Goal: Obtain resource: Obtain resource

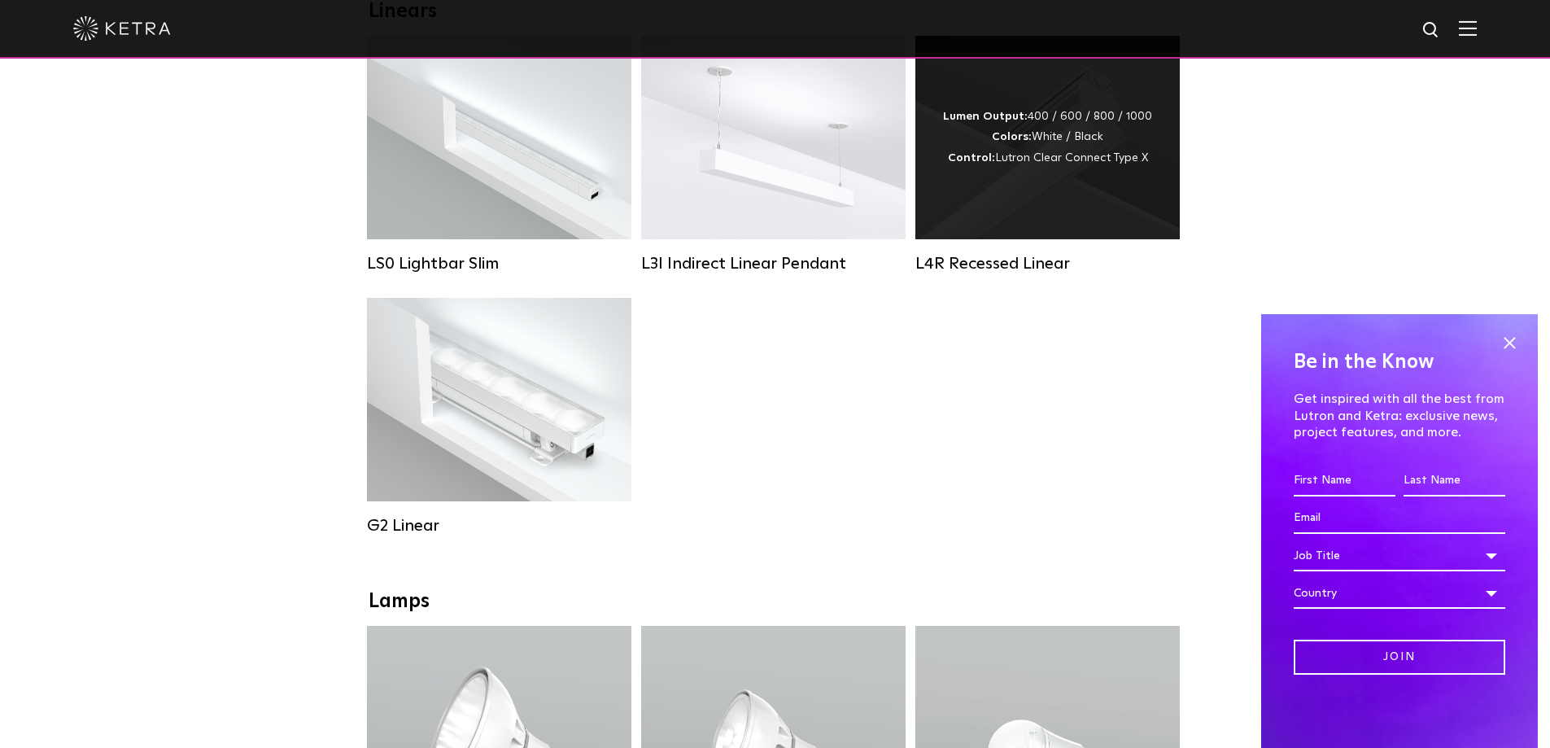
scroll to position [732, 0]
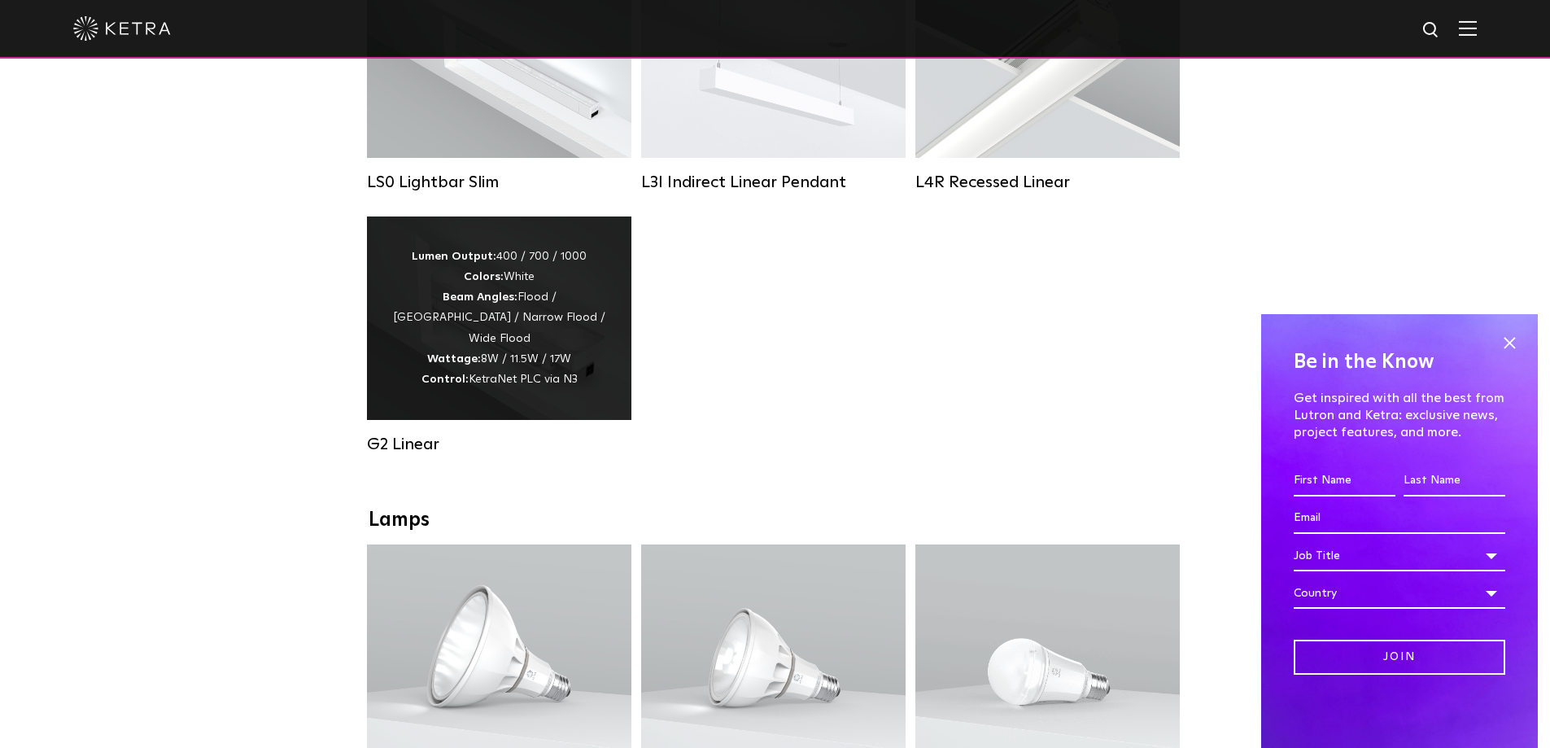
click at [510, 321] on div "Lumen Output: 400 / 700 / 1000 Colors: White Beam Angles: Flood / Graze / Narro…" at bounding box center [499, 318] width 216 height 143
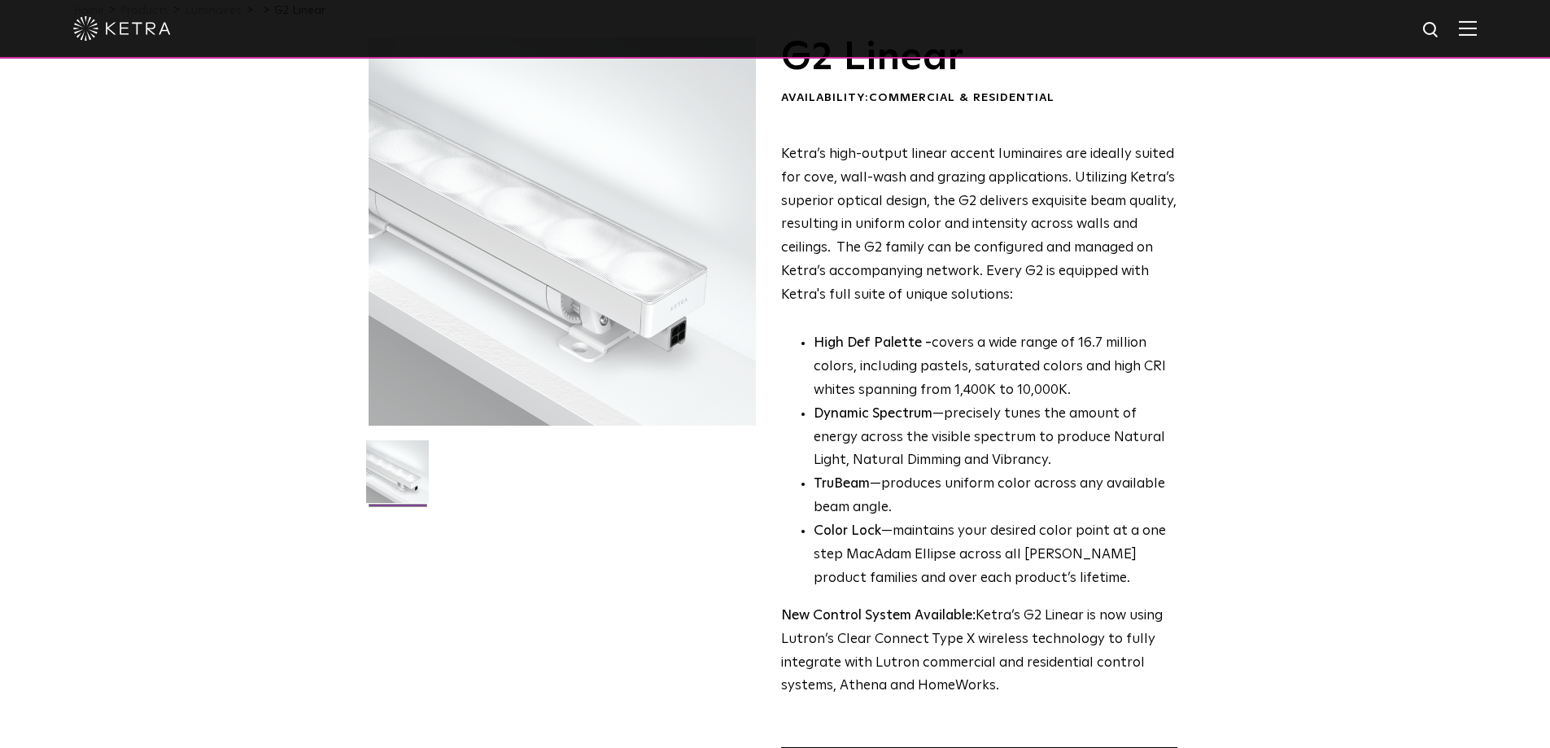
scroll to position [488, 0]
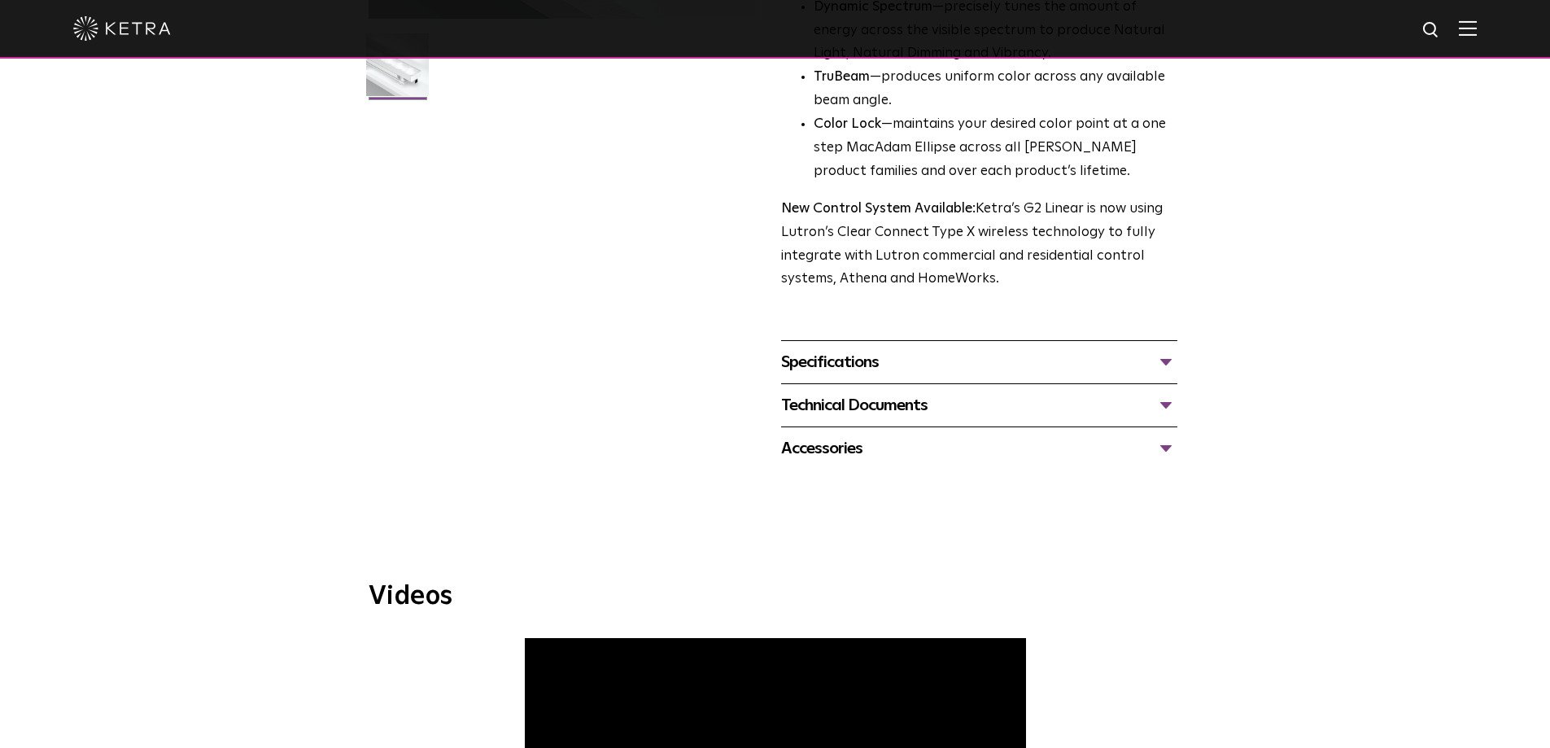
click at [1120, 360] on div "Specifications" at bounding box center [979, 362] width 396 height 26
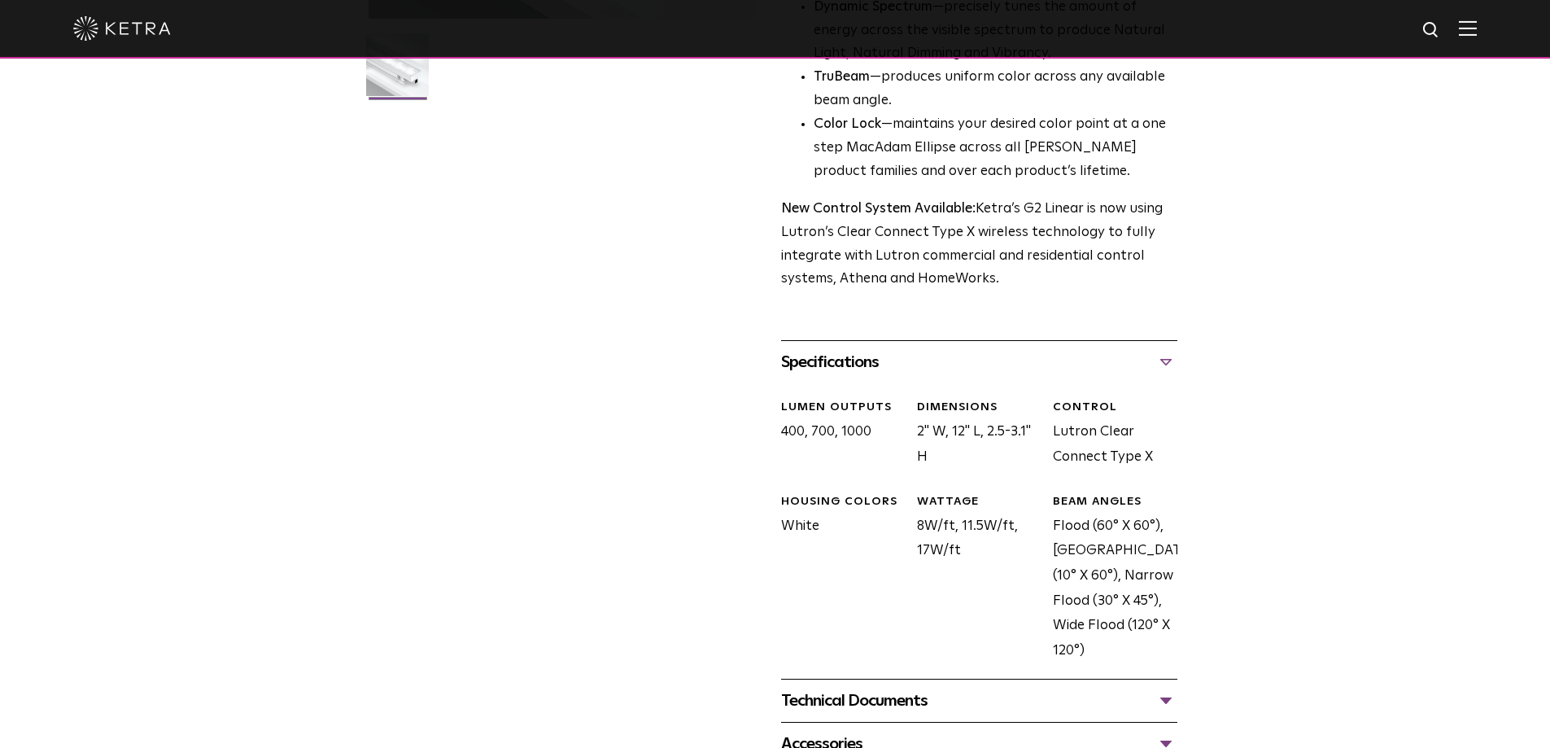
scroll to position [732, 0]
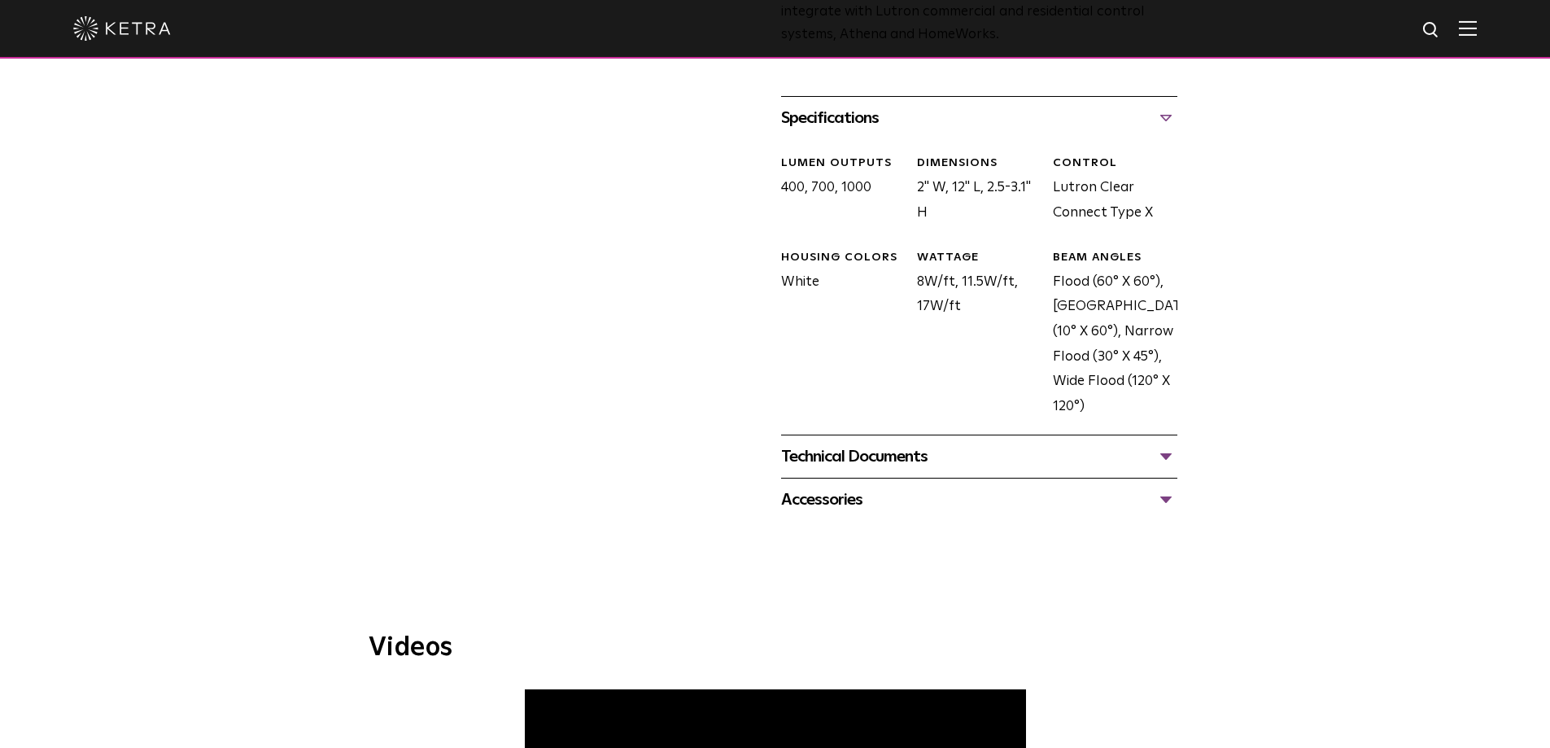
click at [901, 465] on div "Technical Documents" at bounding box center [979, 456] width 396 height 26
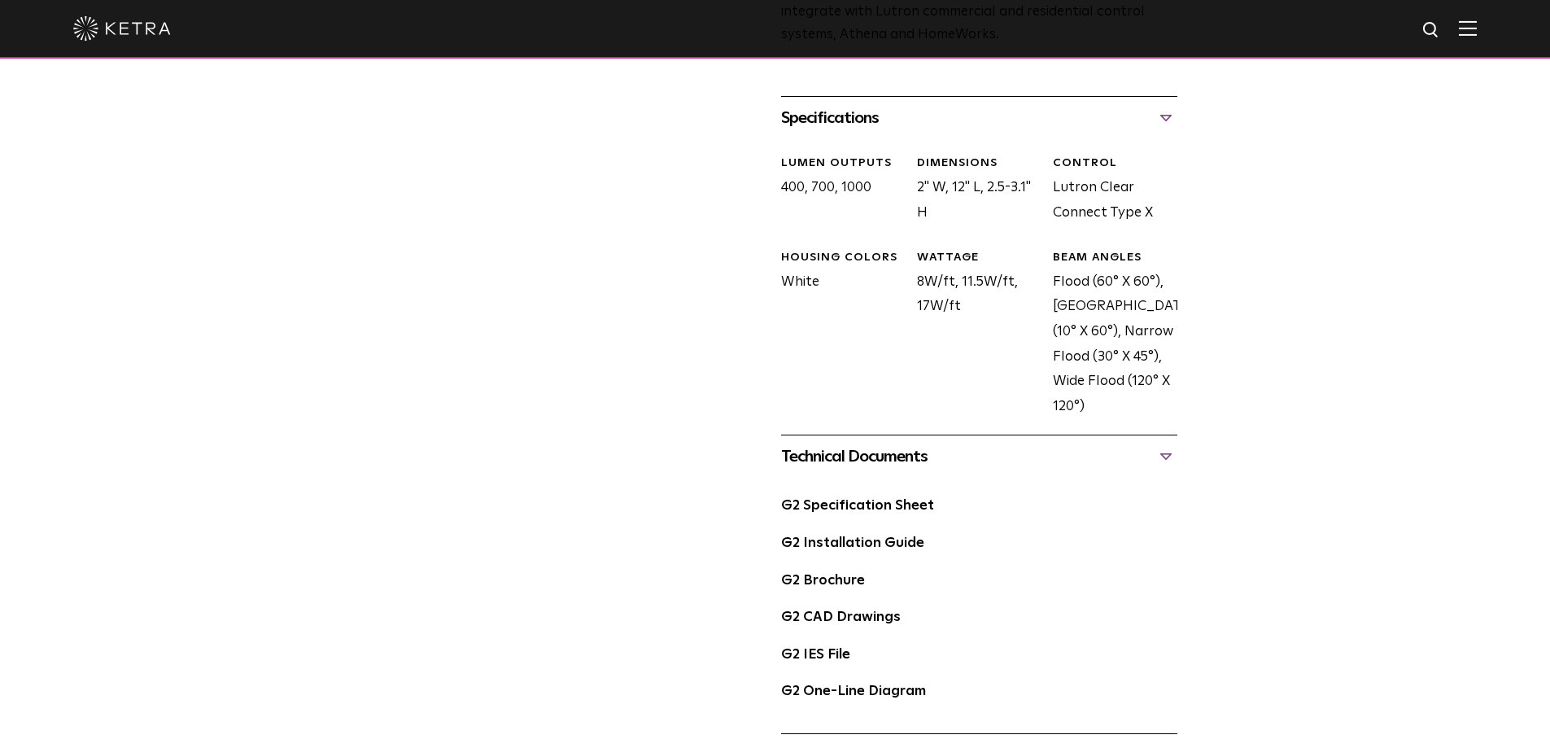
scroll to position [895, 0]
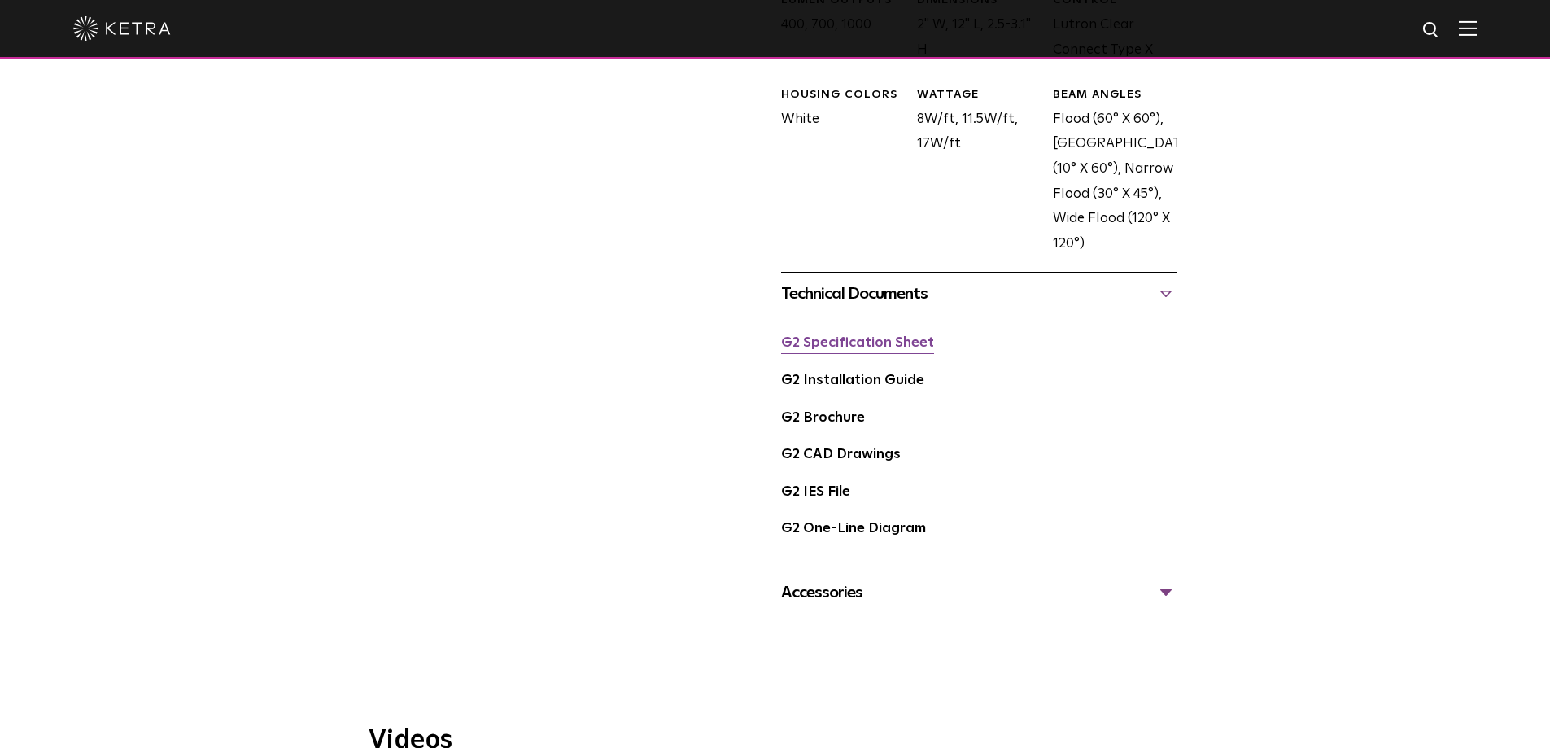
click at [907, 343] on link "G2 Specification Sheet" at bounding box center [857, 343] width 153 height 14
